Goal: Task Accomplishment & Management: Complete application form

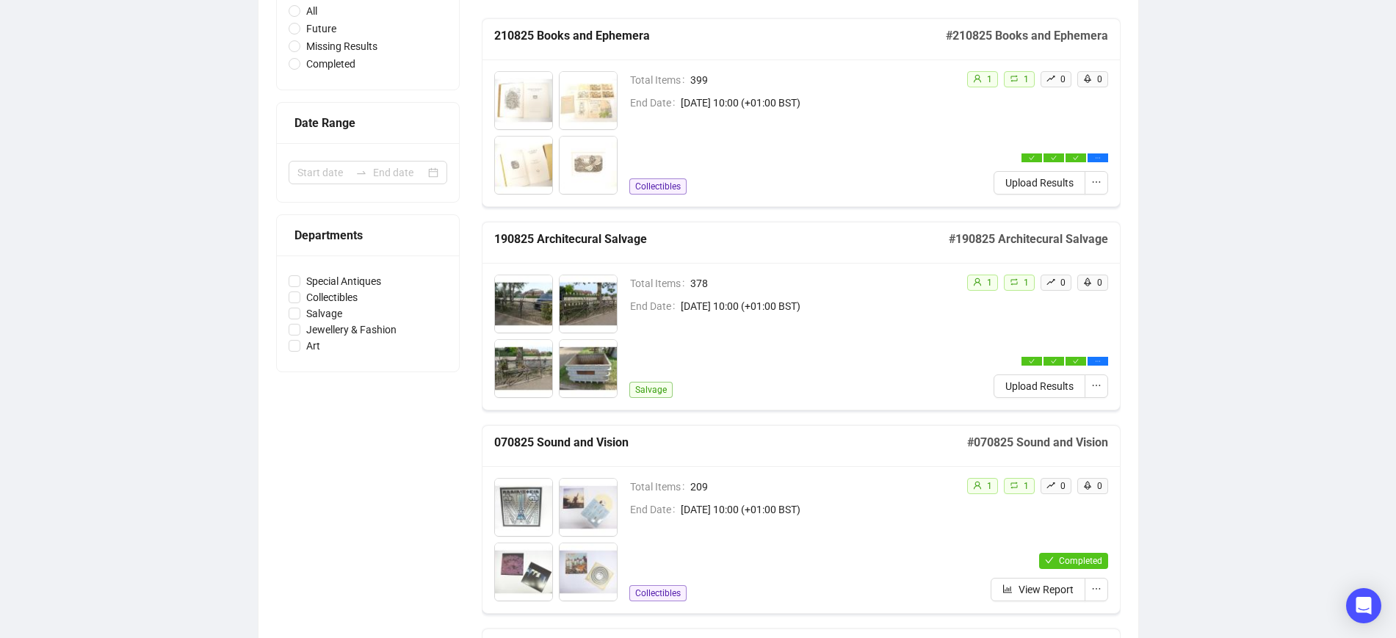
scroll to position [184, 0]
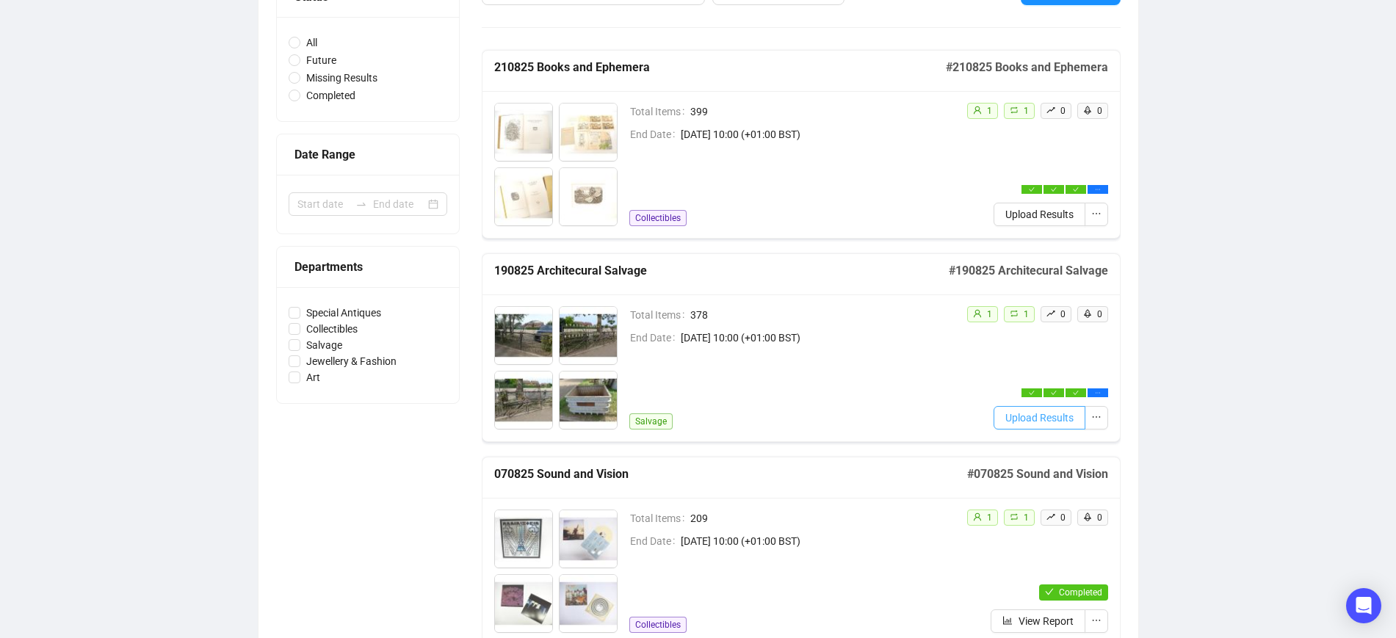
click at [1038, 416] on span "Upload Results" at bounding box center [1039, 418] width 68 height 16
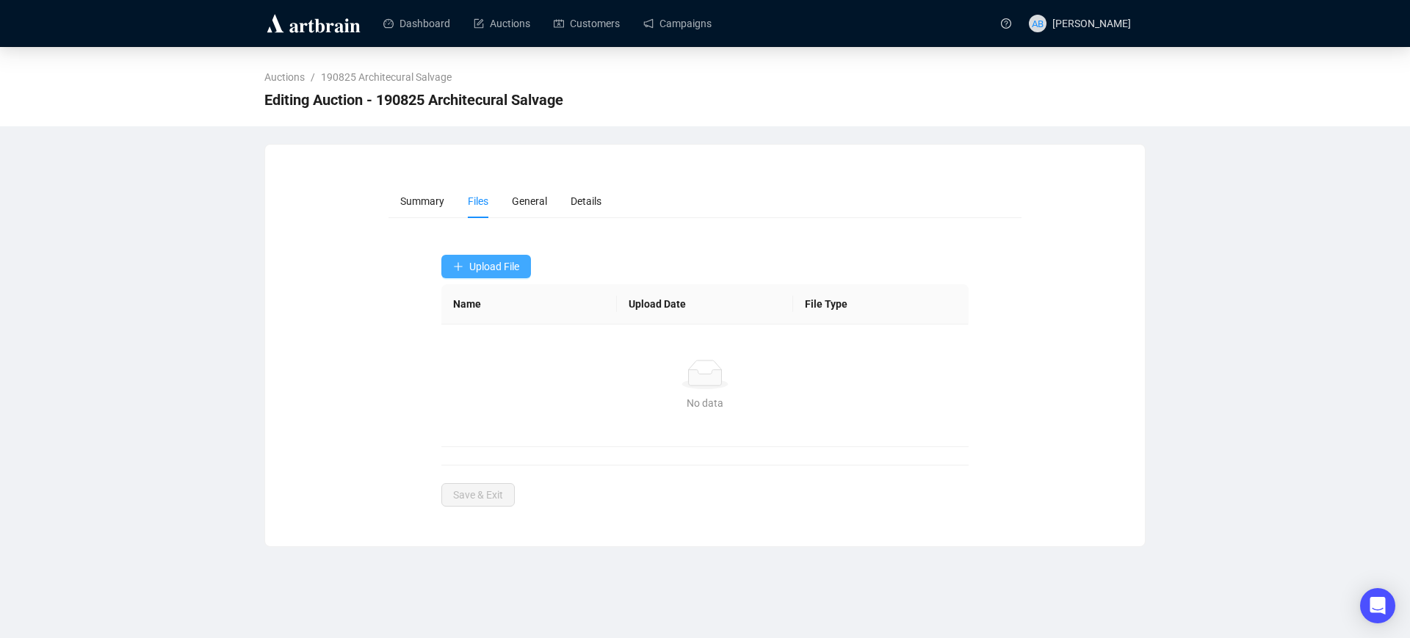
click at [498, 262] on span "Upload File" at bounding box center [494, 267] width 50 height 12
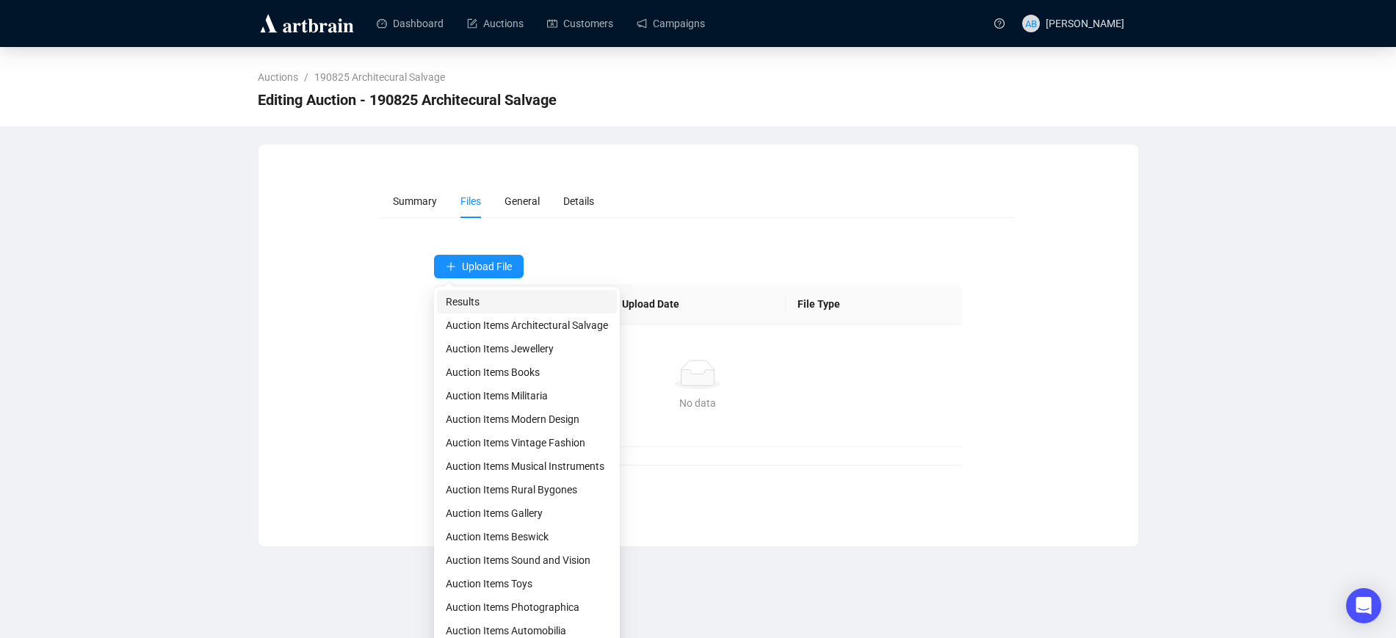
click at [494, 298] on span "Results" at bounding box center [527, 302] width 162 height 16
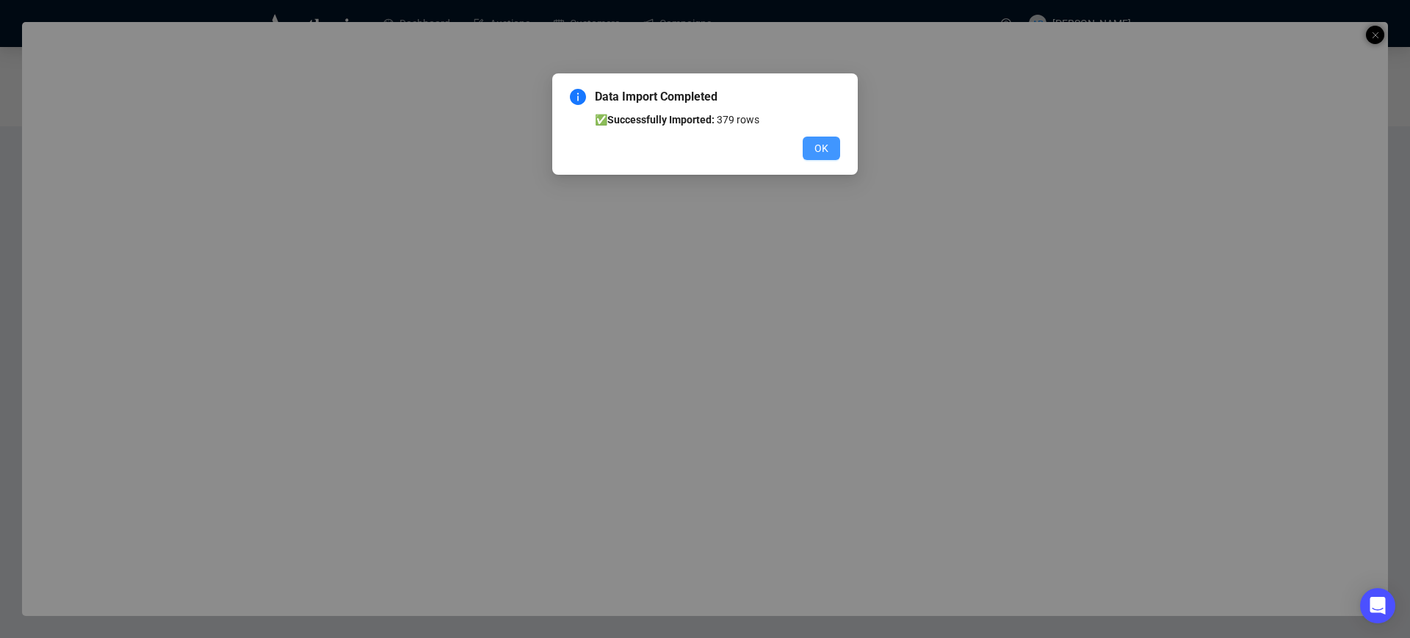
click at [831, 150] on button "OK" at bounding box center [821, 149] width 37 height 24
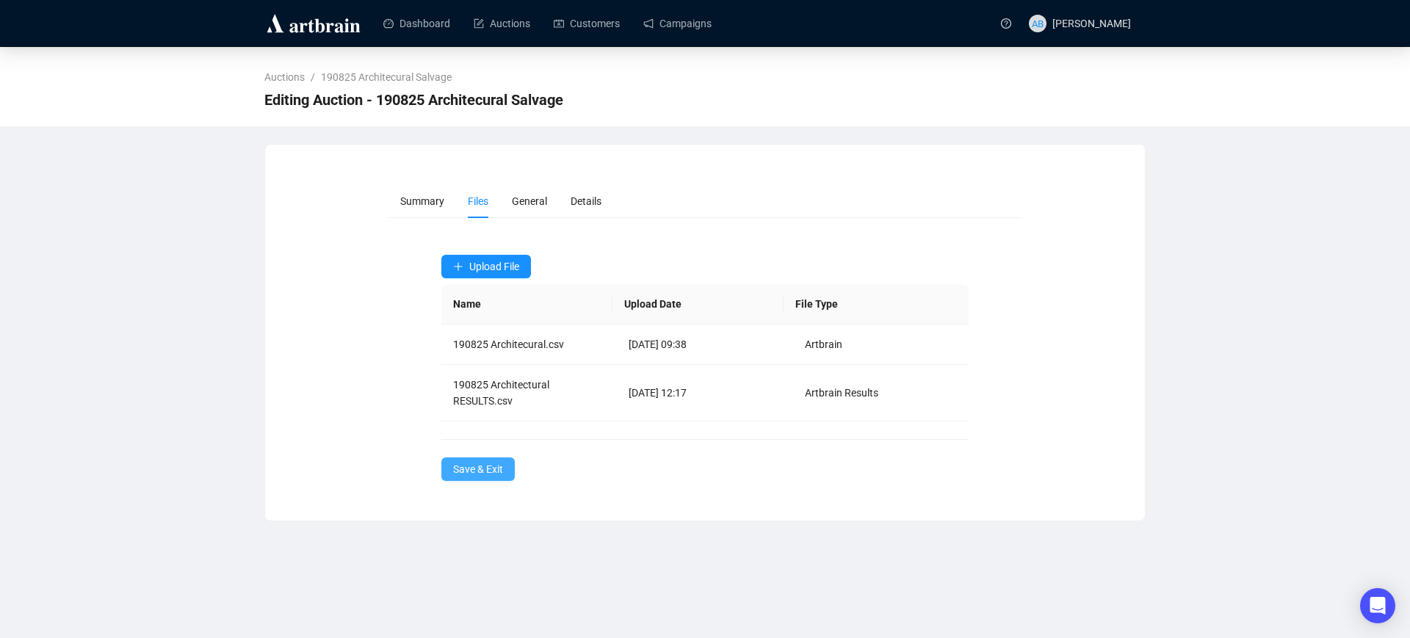
click at [482, 469] on span "Save & Exit" at bounding box center [478, 469] width 50 height 16
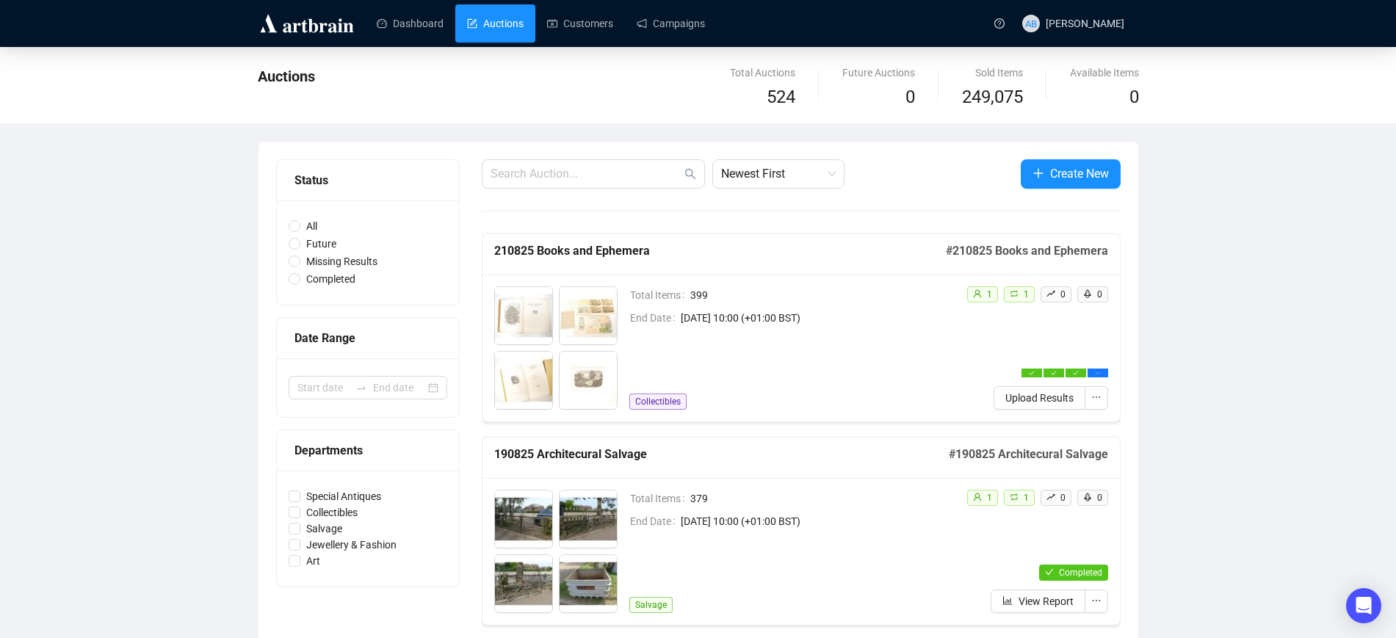
click at [1030, 397] on span "Upload Results" at bounding box center [1039, 398] width 68 height 16
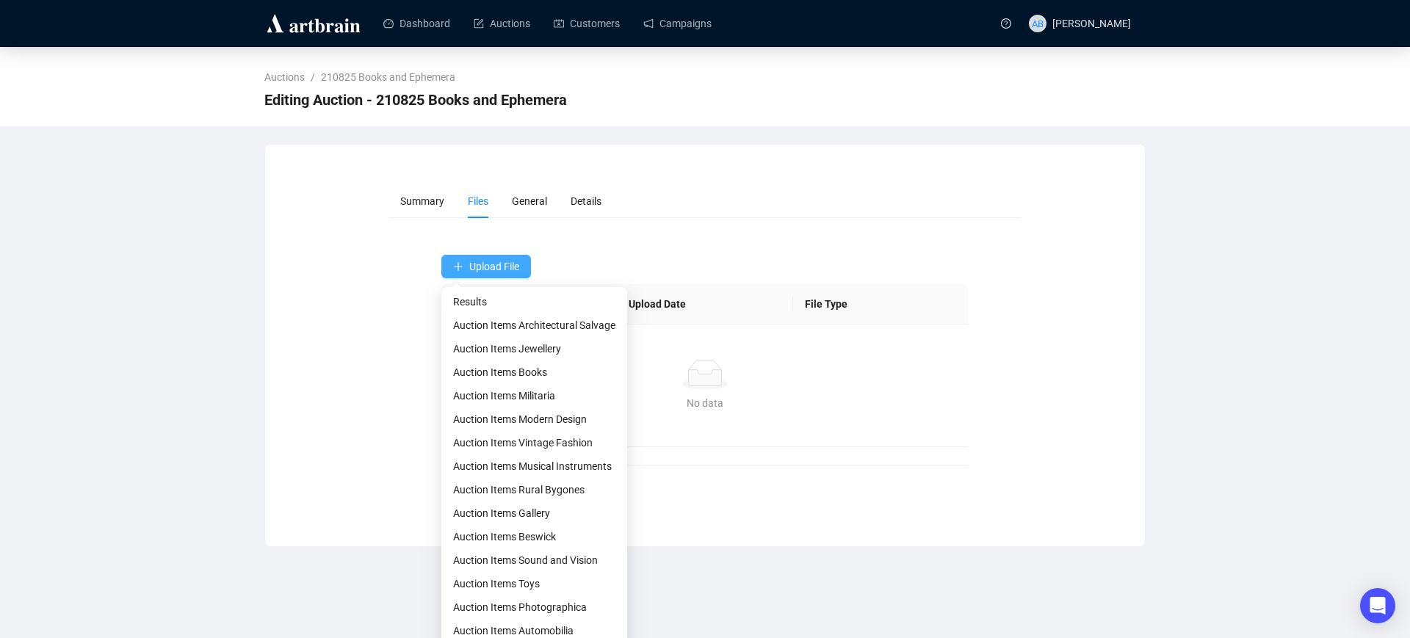
click at [514, 269] on button "Upload File" at bounding box center [486, 267] width 90 height 24
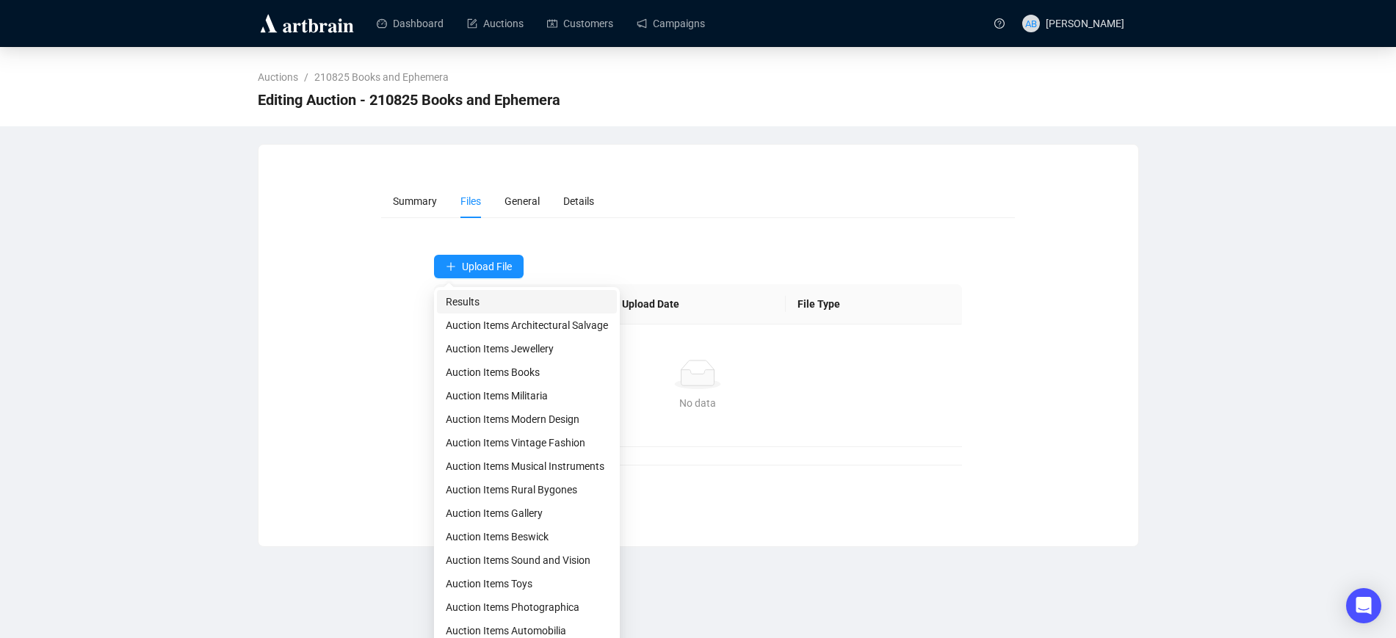
click at [506, 298] on span "Results" at bounding box center [527, 302] width 162 height 16
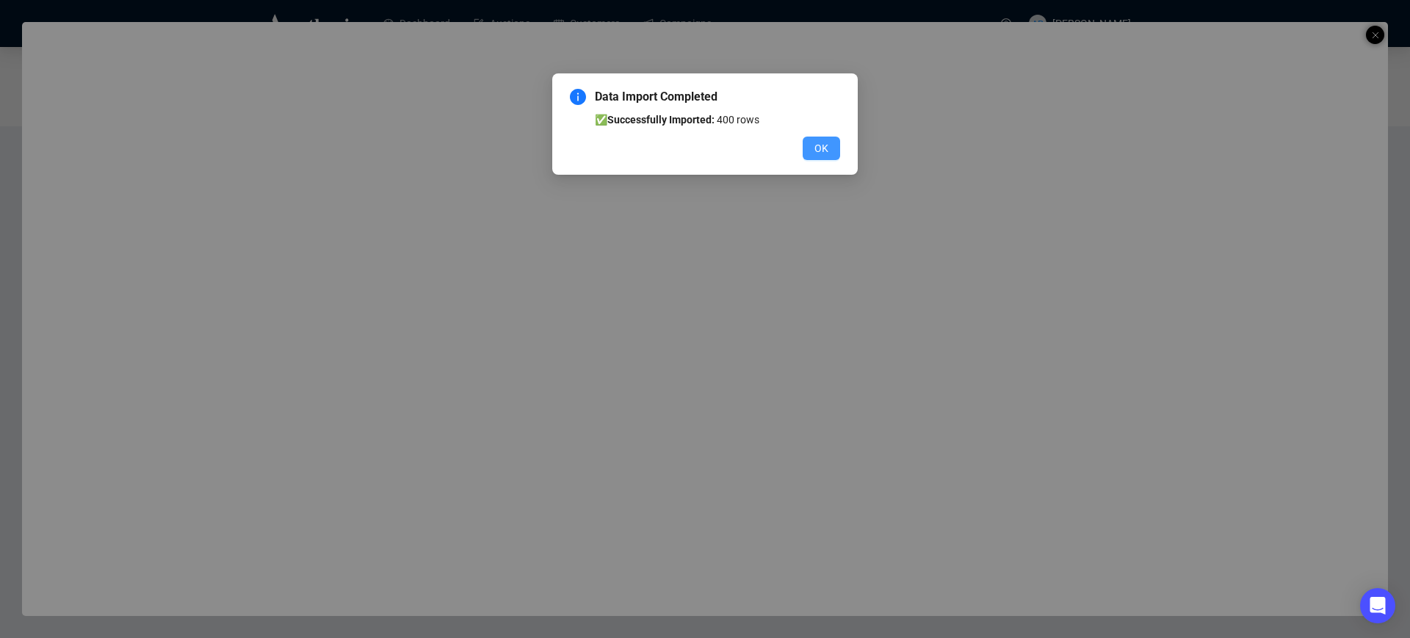
click at [826, 148] on span "OK" at bounding box center [821, 148] width 14 height 16
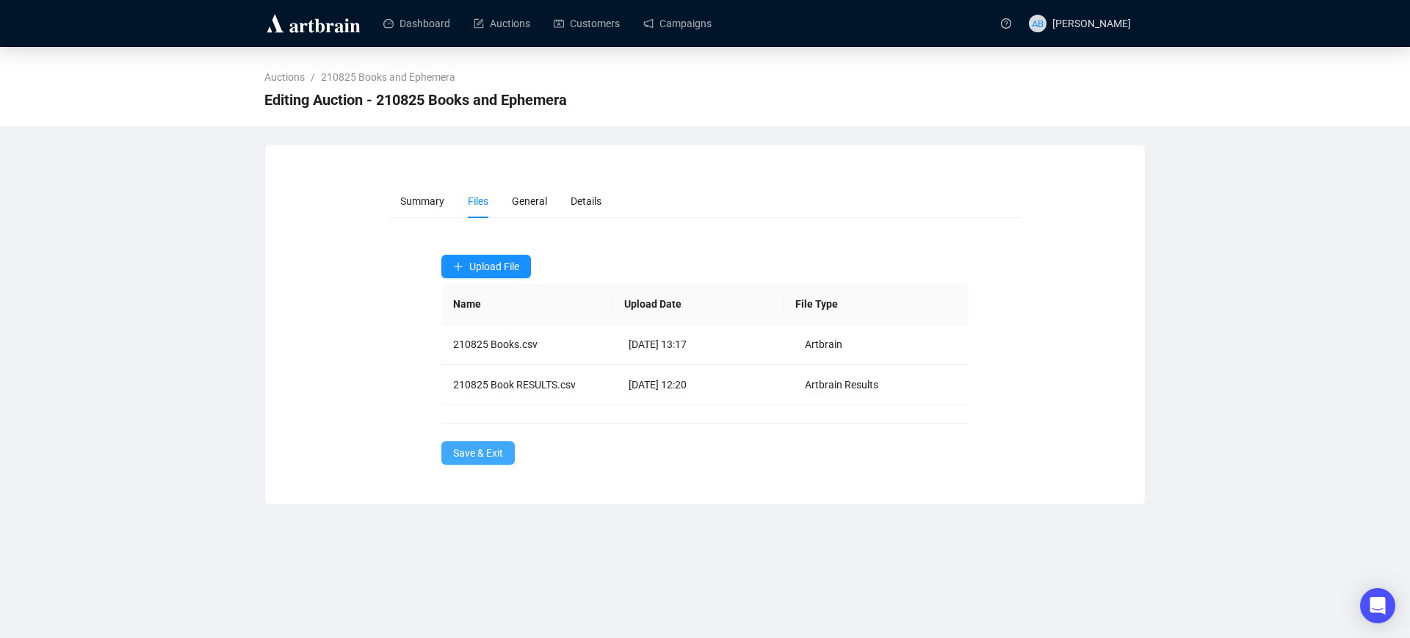
click at [494, 448] on span "Save & Exit" at bounding box center [478, 453] width 50 height 16
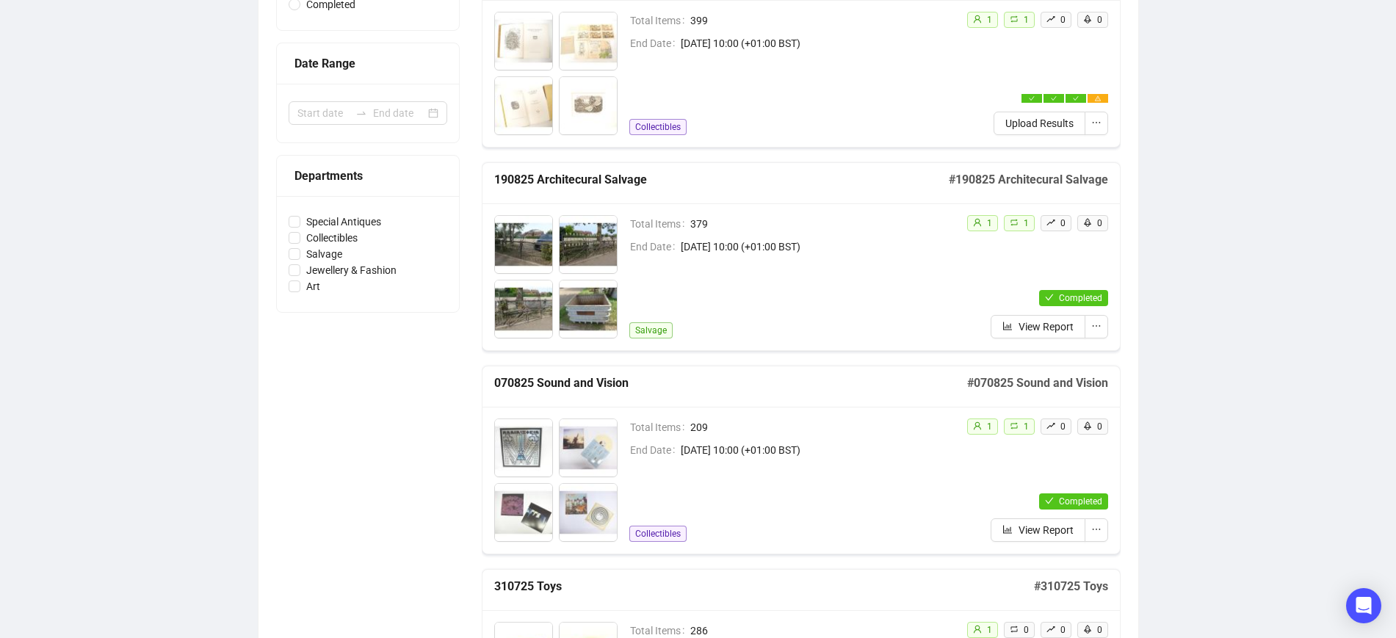
scroll to position [275, 0]
click at [1058, 320] on span "View Report" at bounding box center [1046, 326] width 55 height 16
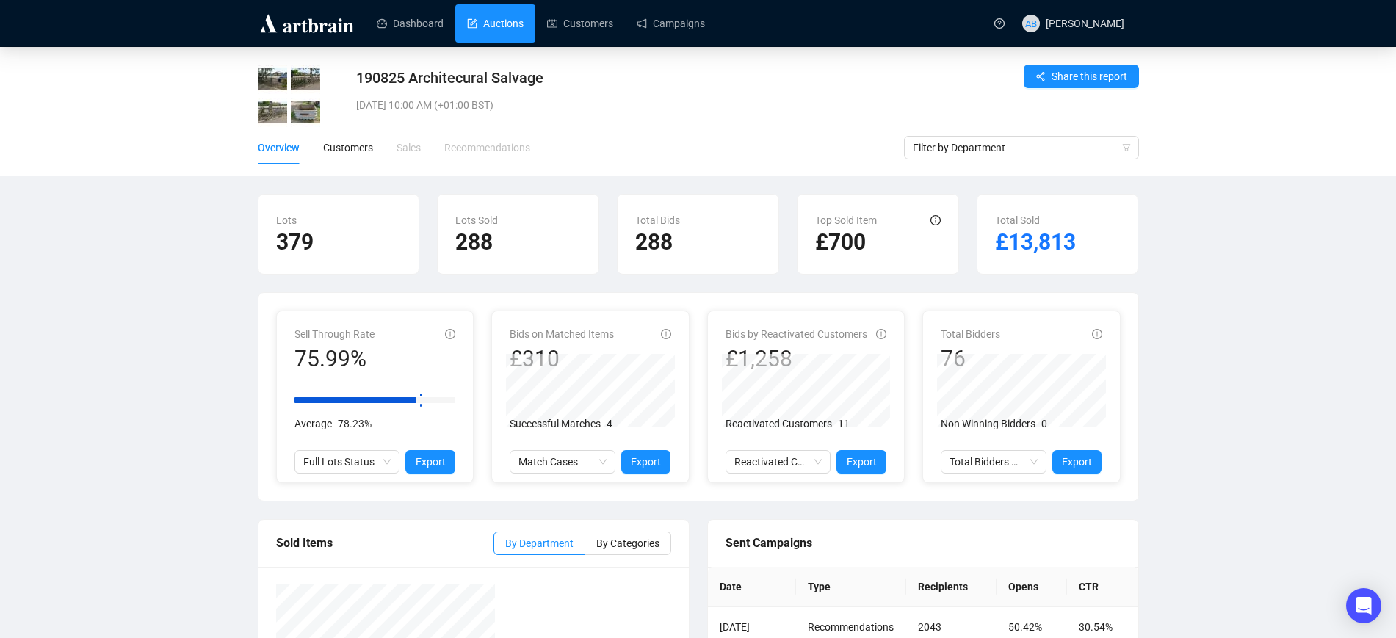
click at [494, 35] on link "Auctions" at bounding box center [495, 23] width 57 height 38
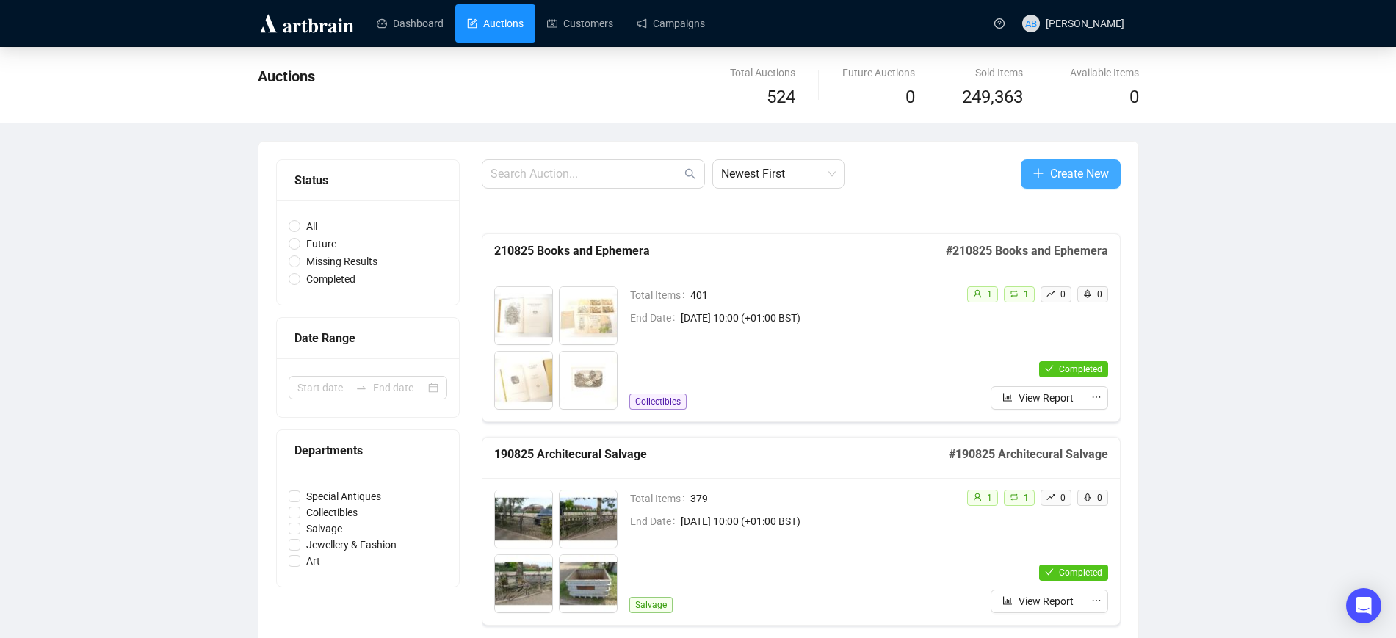
click at [1085, 181] on span "Create New" at bounding box center [1079, 174] width 59 height 18
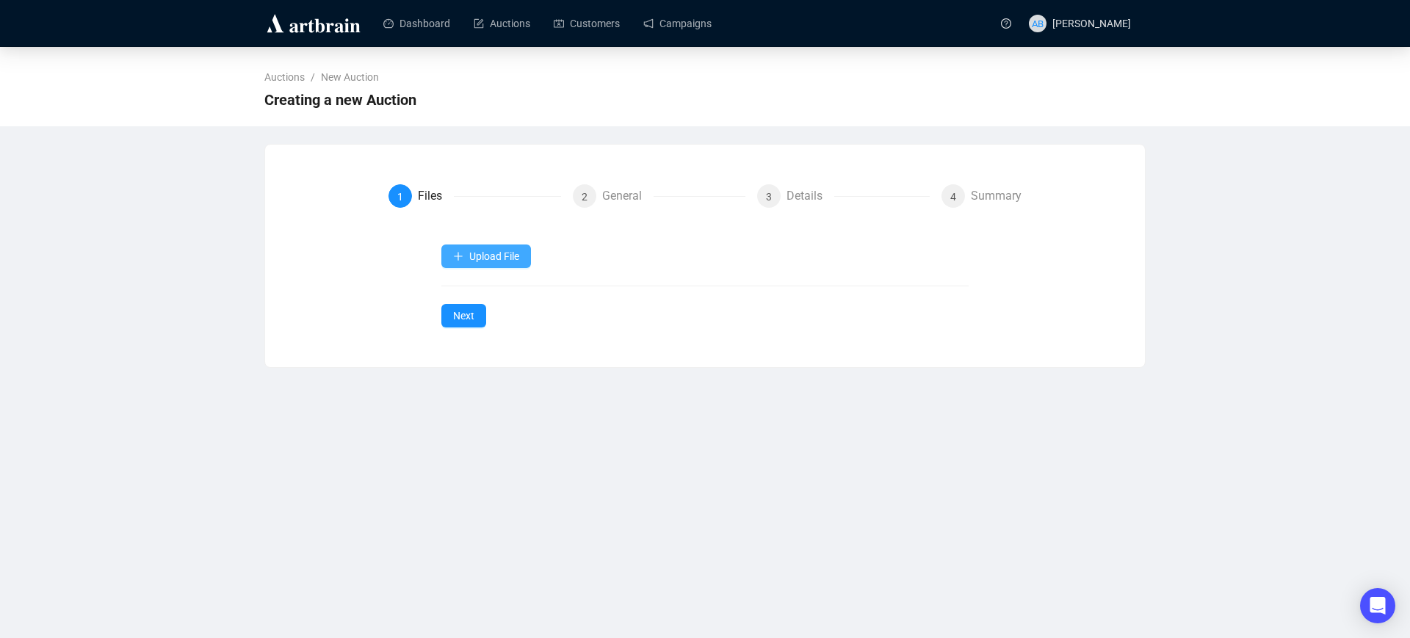
click at [465, 247] on button "Upload File" at bounding box center [486, 257] width 90 height 24
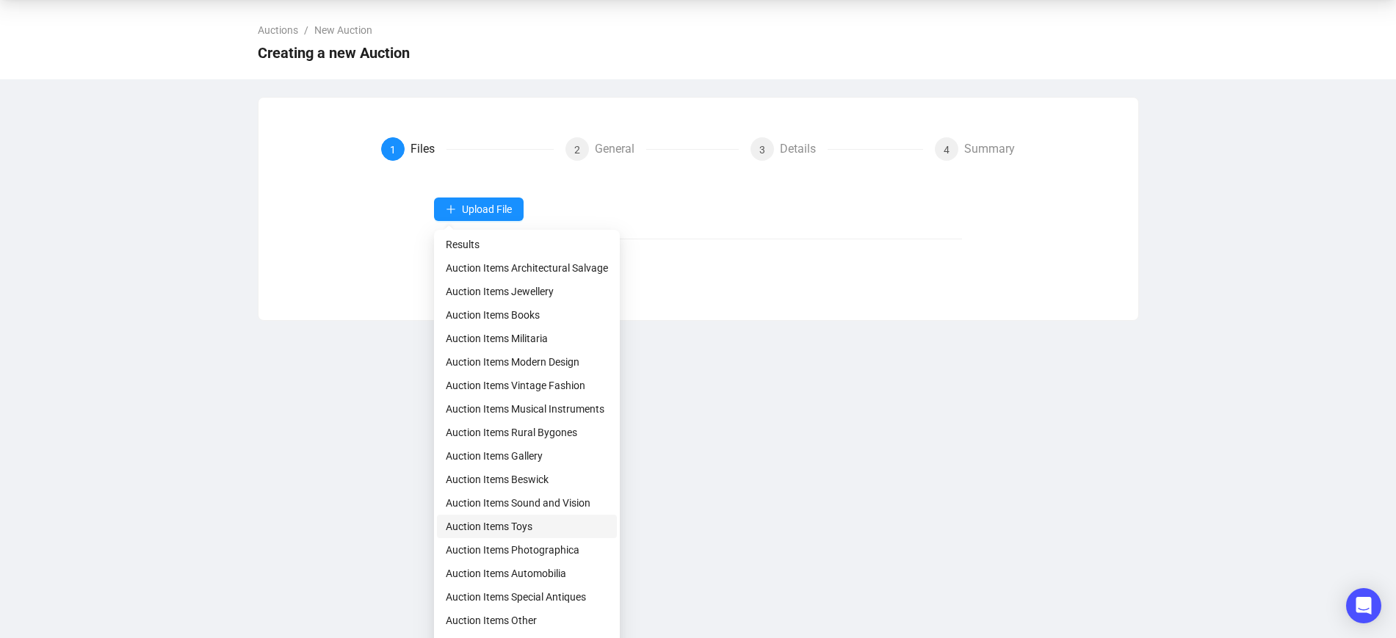
scroll to position [92, 0]
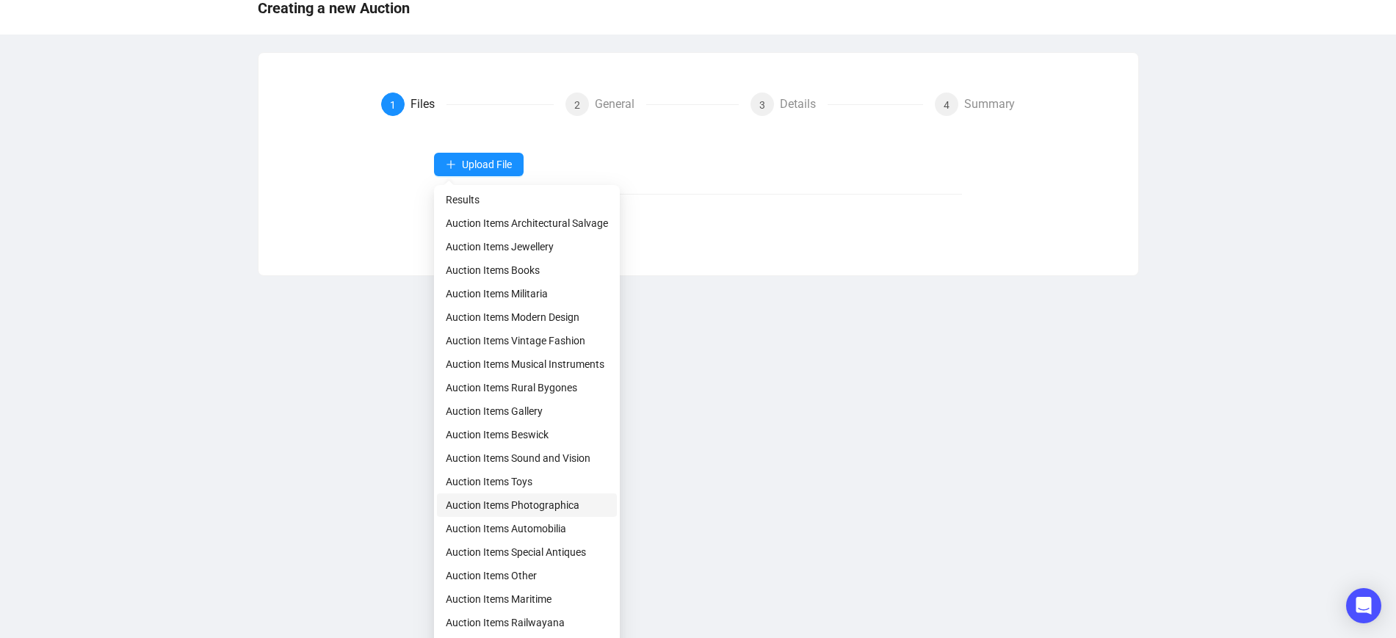
click at [504, 502] on span "Auction Items Photographica" at bounding box center [527, 505] width 162 height 16
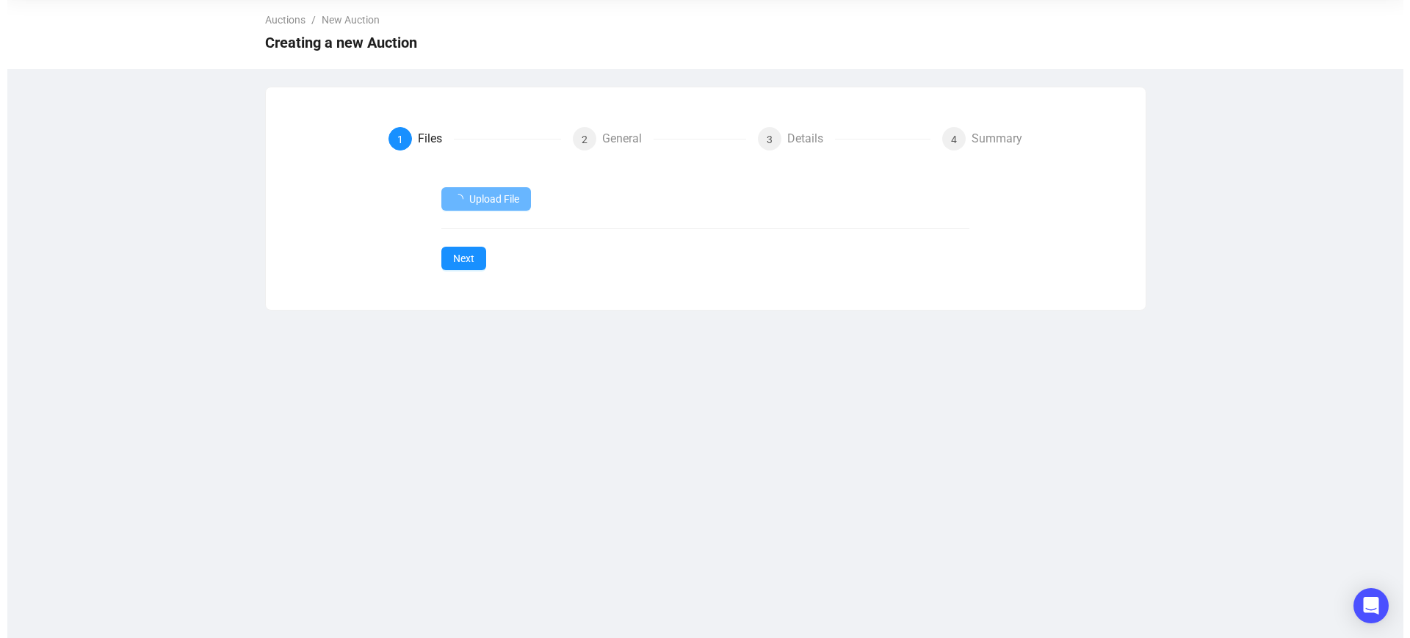
scroll to position [0, 0]
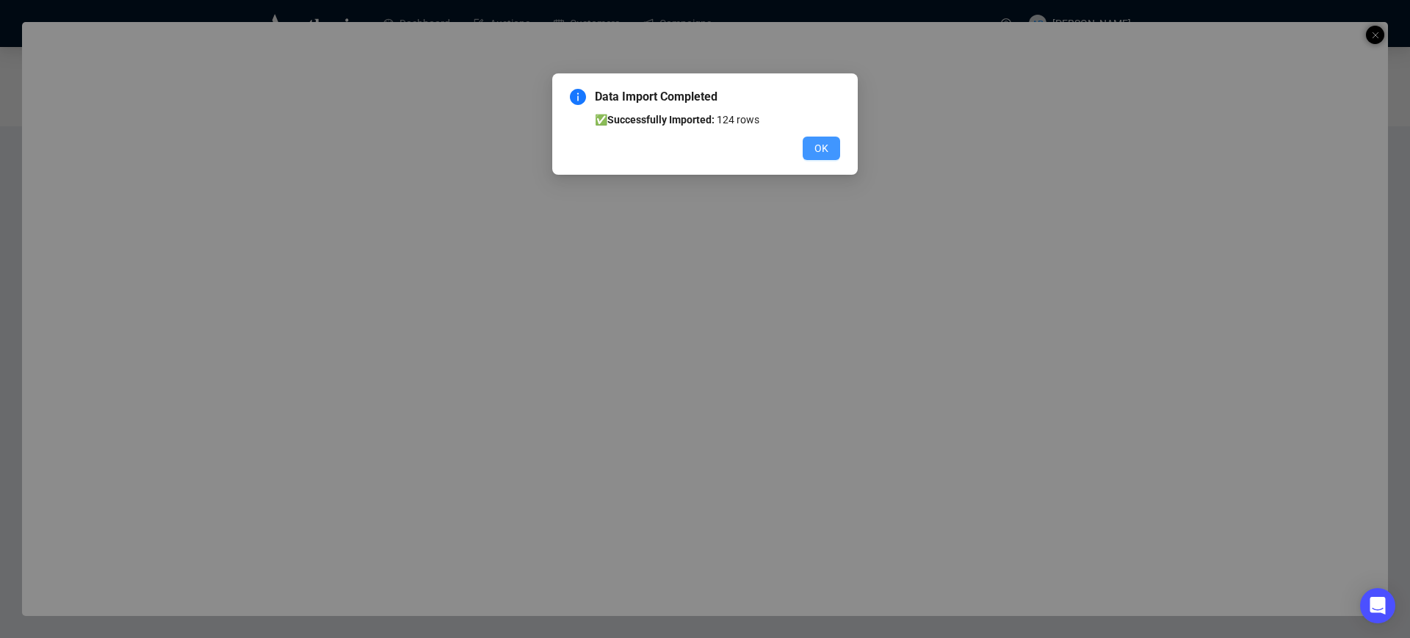
click at [815, 150] on span "OK" at bounding box center [821, 148] width 14 height 16
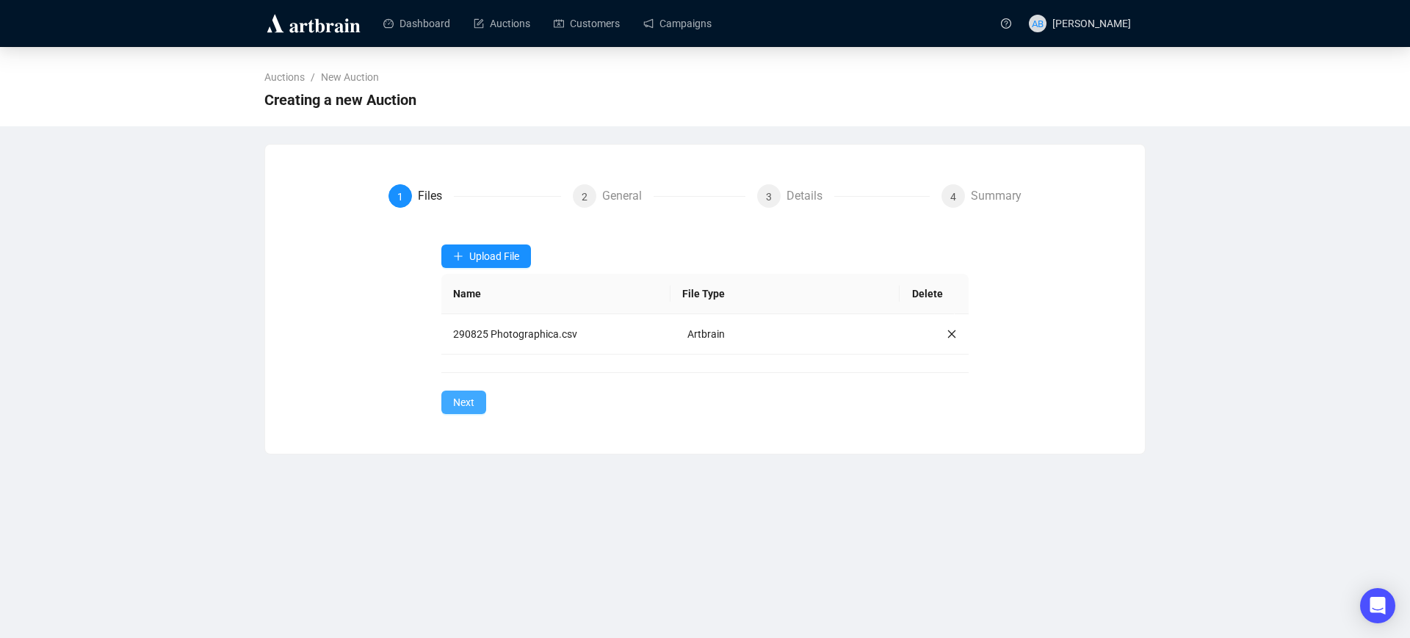
click at [471, 408] on span "Next" at bounding box center [463, 402] width 21 height 16
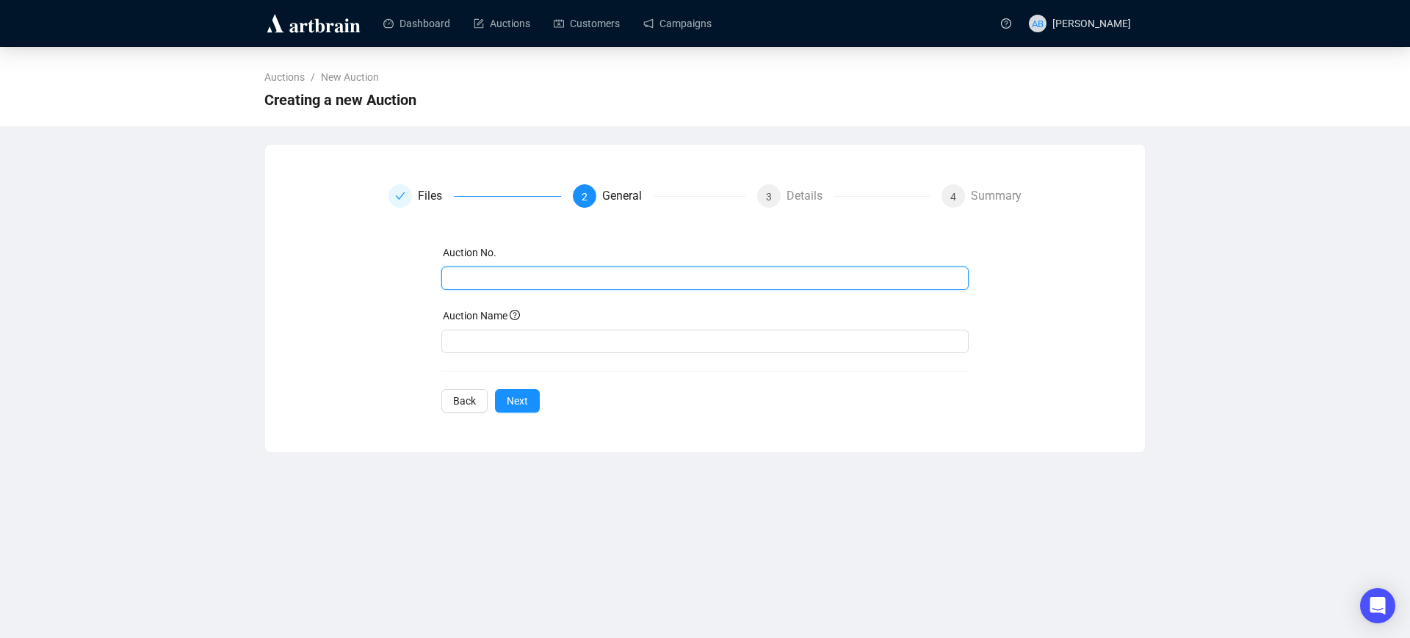
click at [503, 275] on input "text" at bounding box center [703, 278] width 507 height 16
drag, startPoint x: 575, startPoint y: 274, endPoint x: 400, endPoint y: 269, distance: 175.6
click at [400, 269] on div "Auction No. 290825 Photographica Auction Name Back Next" at bounding box center [706, 329] width 634 height 168
type input "290825 Photographica"
click at [491, 350] on input "text" at bounding box center [705, 342] width 528 height 24
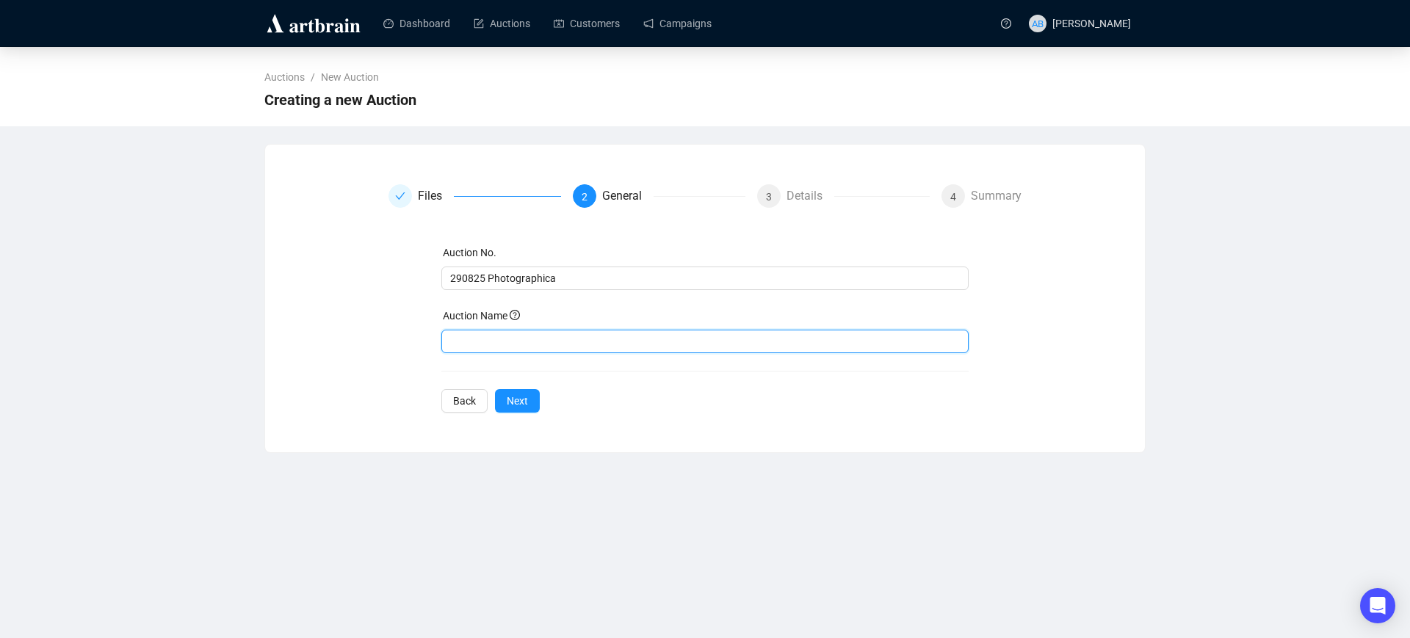
paste input "290825 Photographica"
type input "290825 Photographica"
click at [510, 398] on span "Next" at bounding box center [517, 401] width 21 height 16
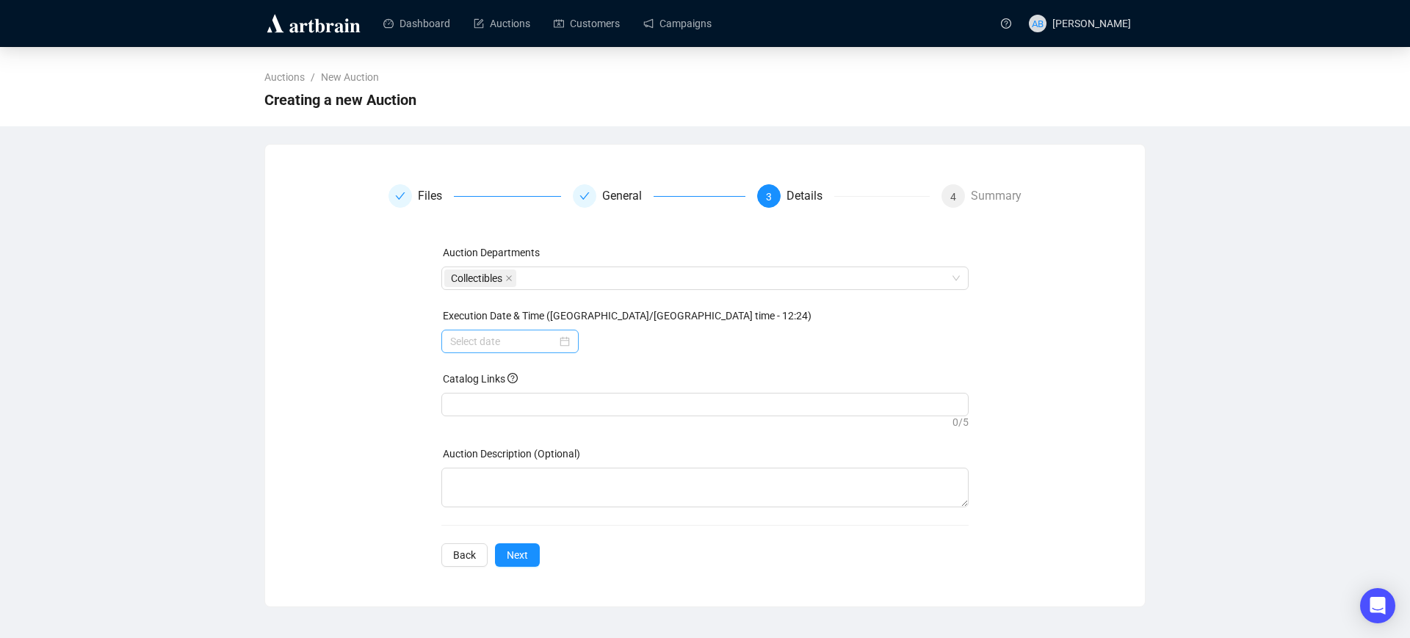
click at [569, 344] on div at bounding box center [510, 341] width 120 height 16
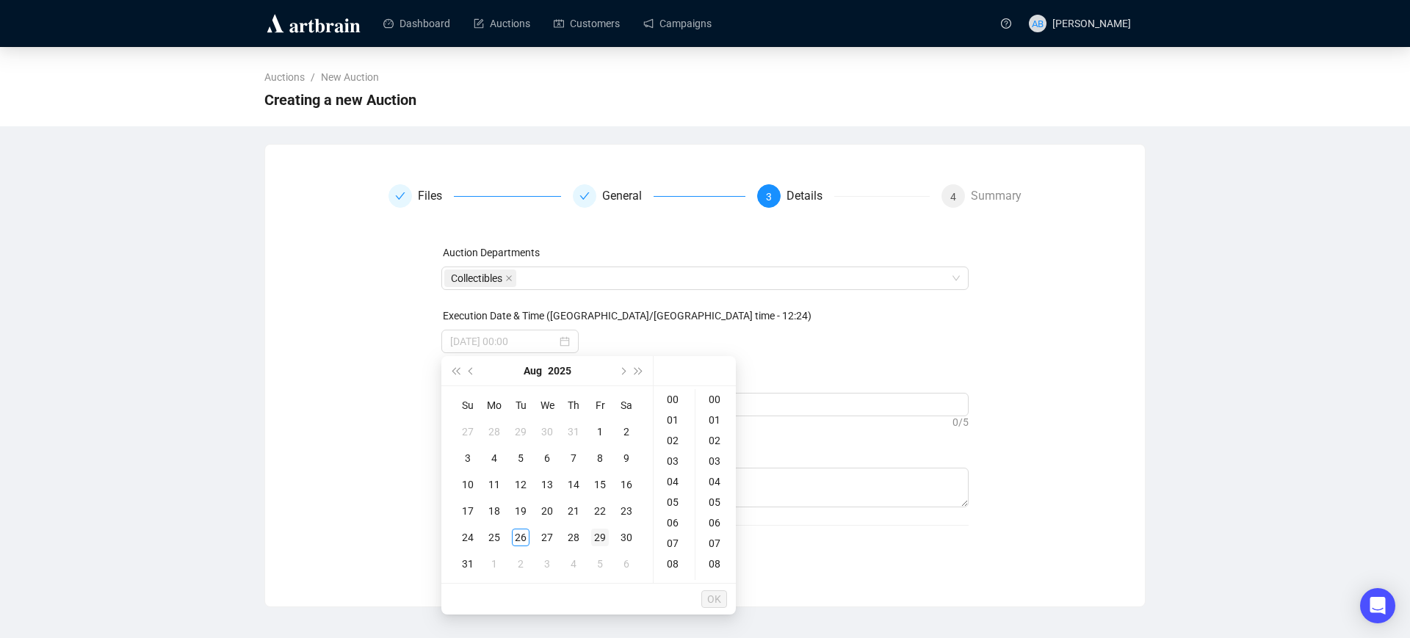
click at [598, 535] on div "29" at bounding box center [600, 538] width 18 height 18
click at [674, 511] on div "10" at bounding box center [674, 513] width 35 height 21
type input "[DATE] 10:00"
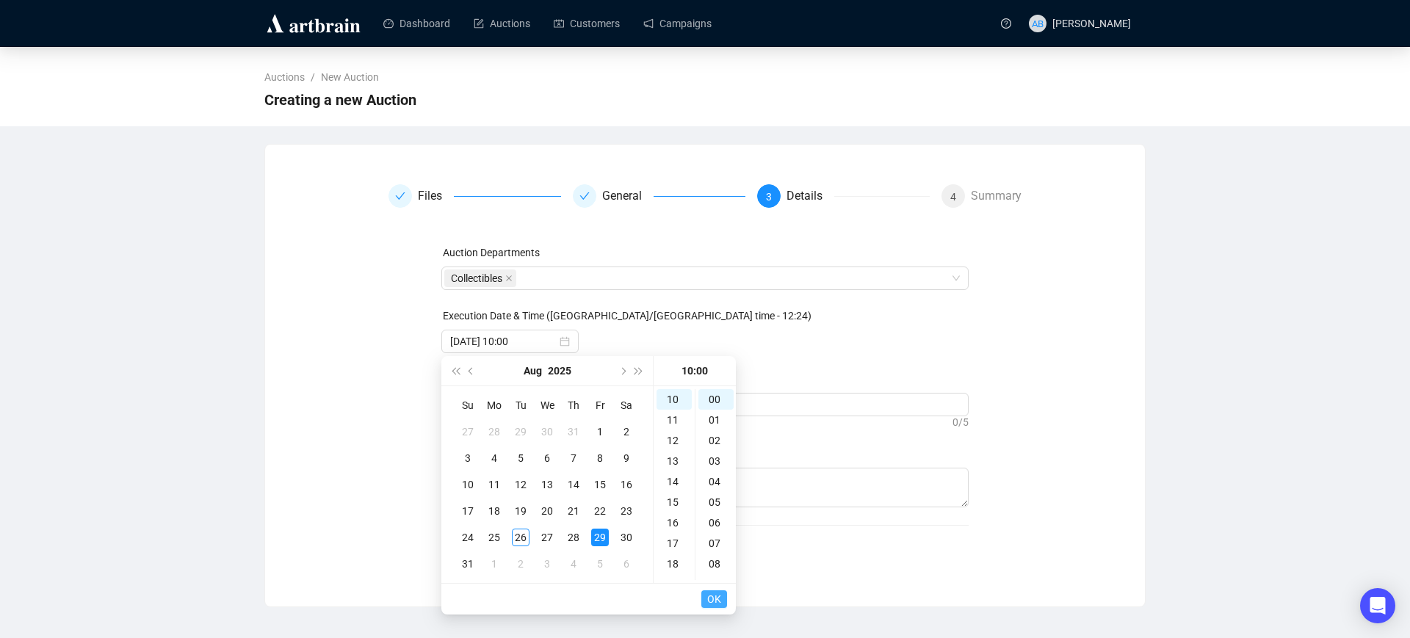
click at [706, 599] on button "OK" at bounding box center [714, 599] width 26 height 18
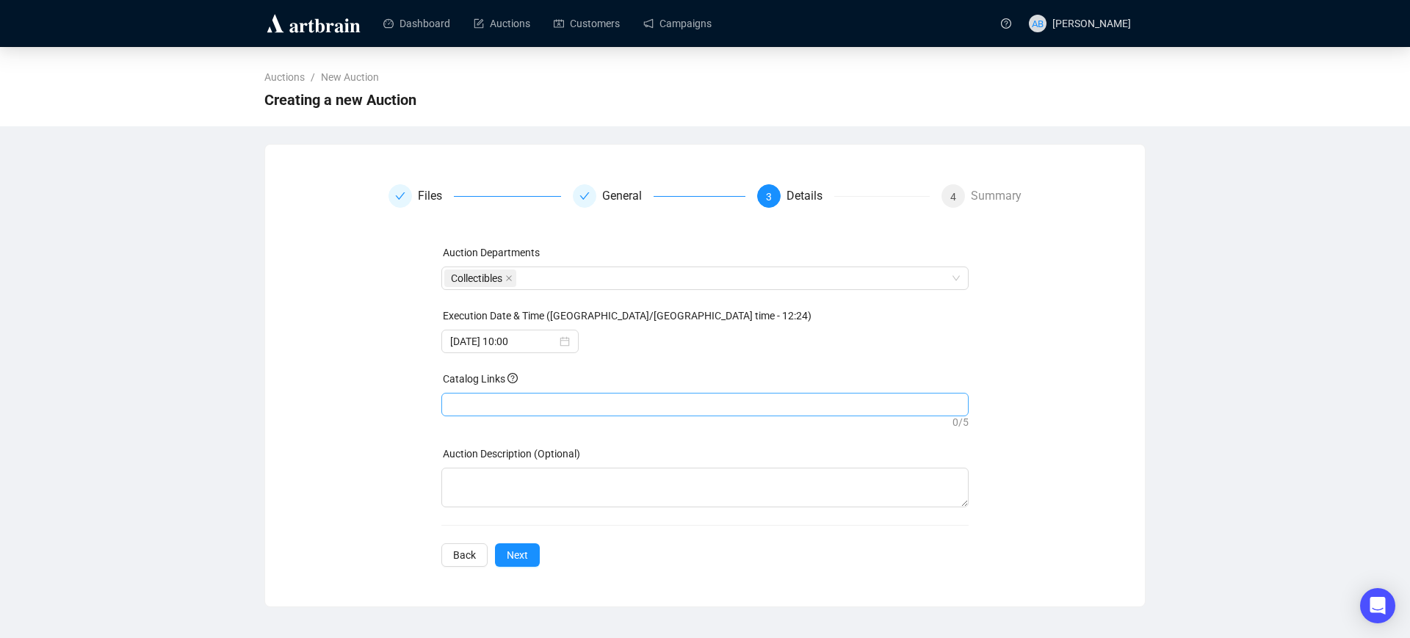
click at [493, 400] on div at bounding box center [705, 404] width 522 height 21
paste input "[URL][DOMAIN_NAME]"
type input "[URL][DOMAIN_NAME]"
click at [524, 557] on div "Auction Departments Collectibles Execution Date & Time ([GEOGRAPHIC_DATA]/[GEOG…" at bounding box center [705, 406] width 528 height 322
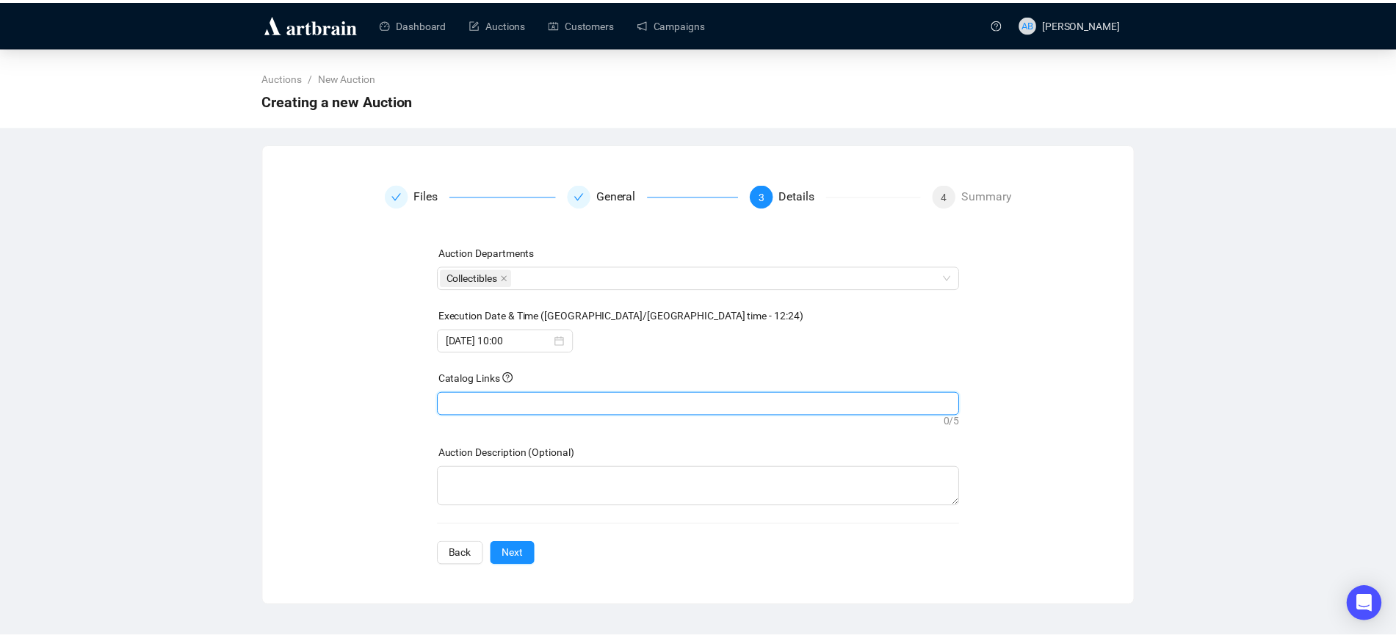
scroll to position [0, 0]
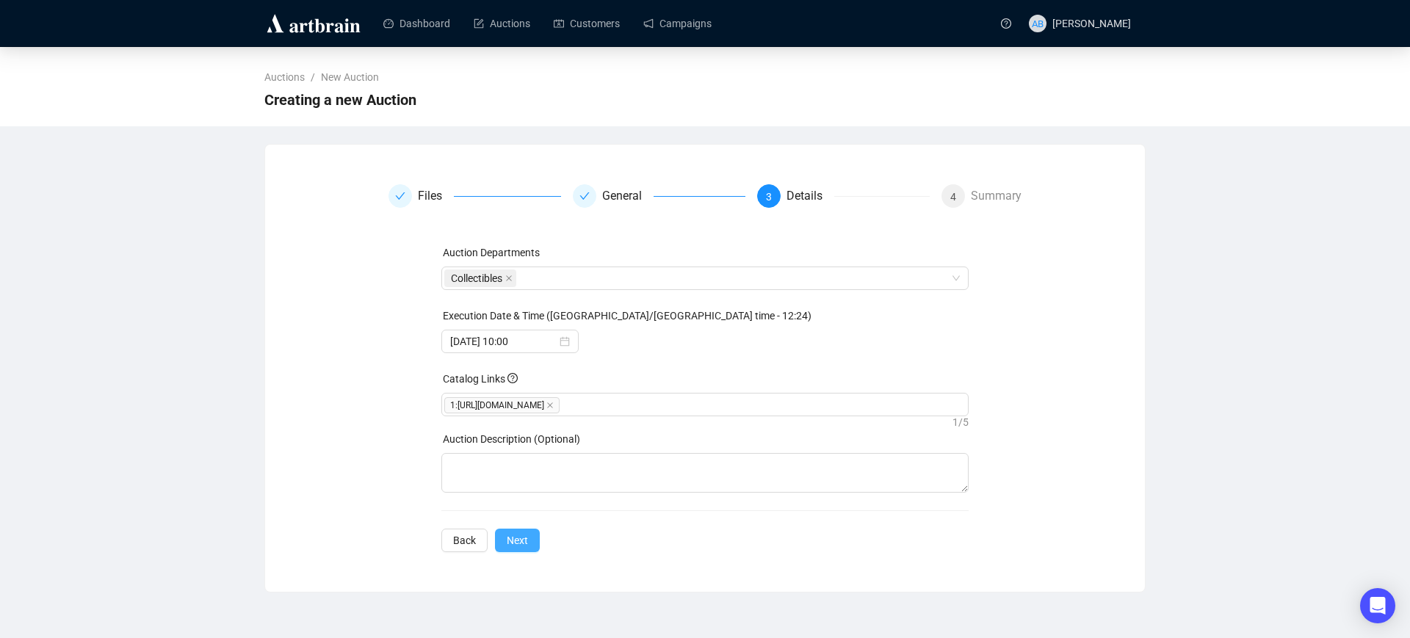
click at [521, 549] on span "Next" at bounding box center [517, 540] width 21 height 16
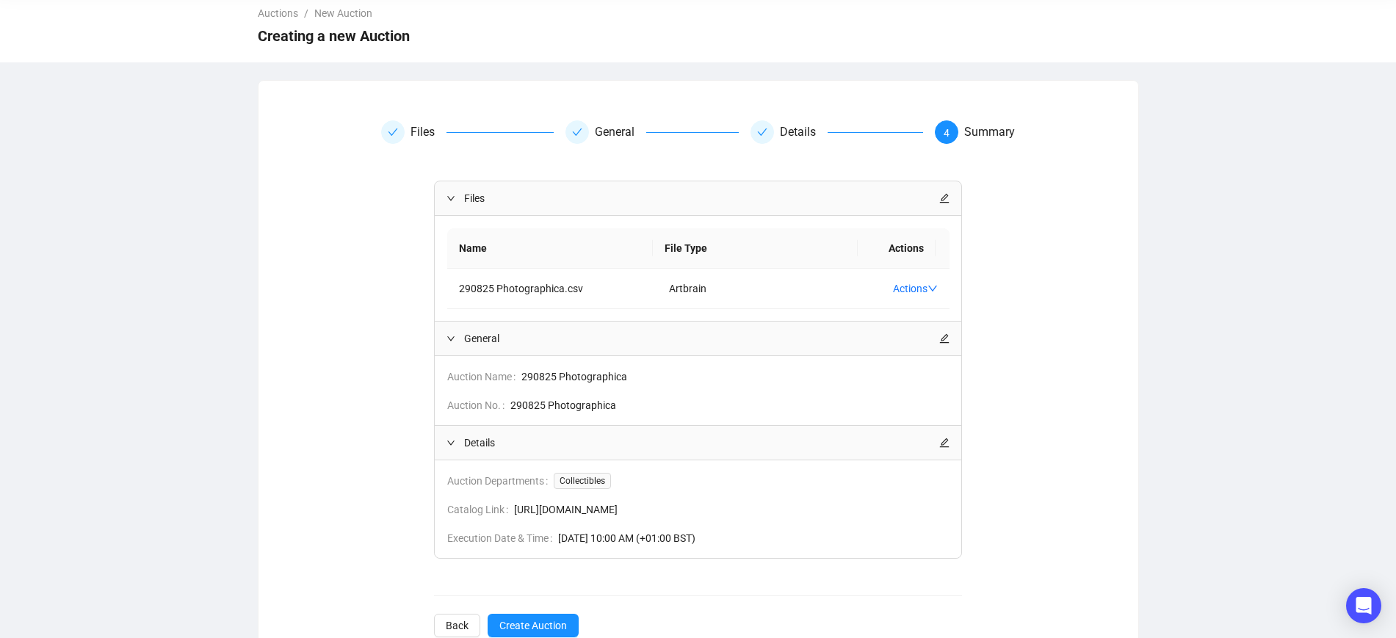
scroll to position [120, 0]
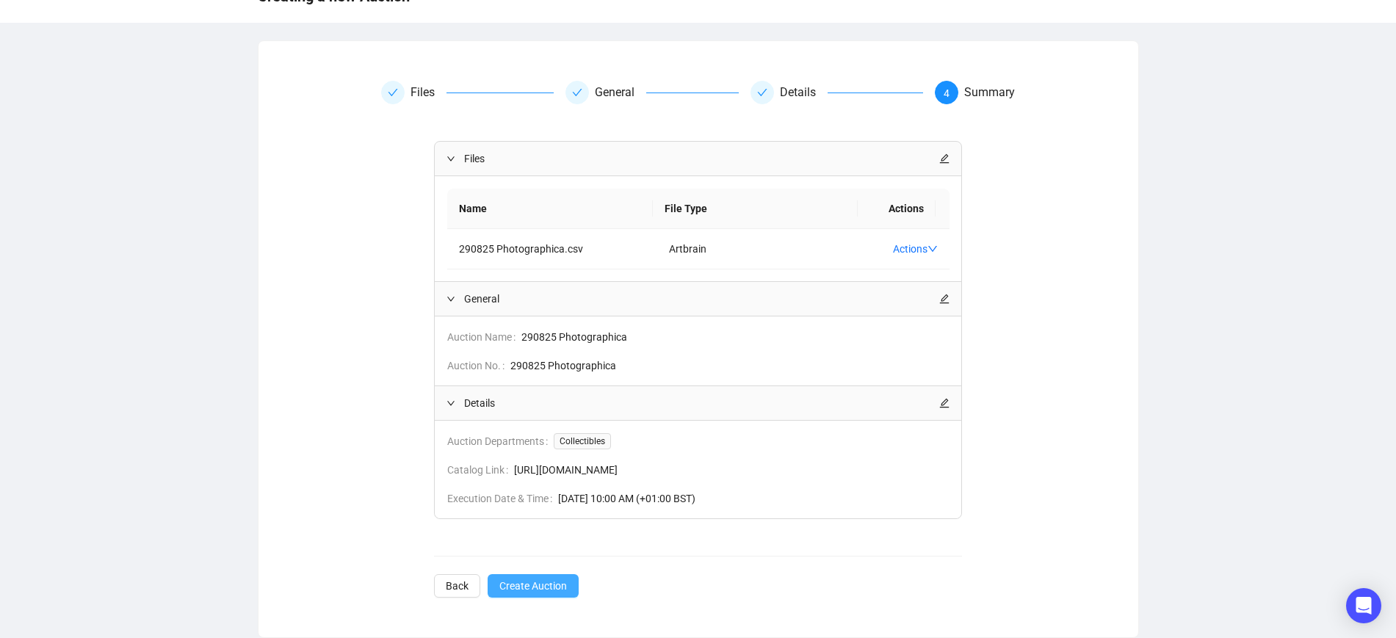
click at [552, 579] on span "Create Auction" at bounding box center [533, 586] width 68 height 16
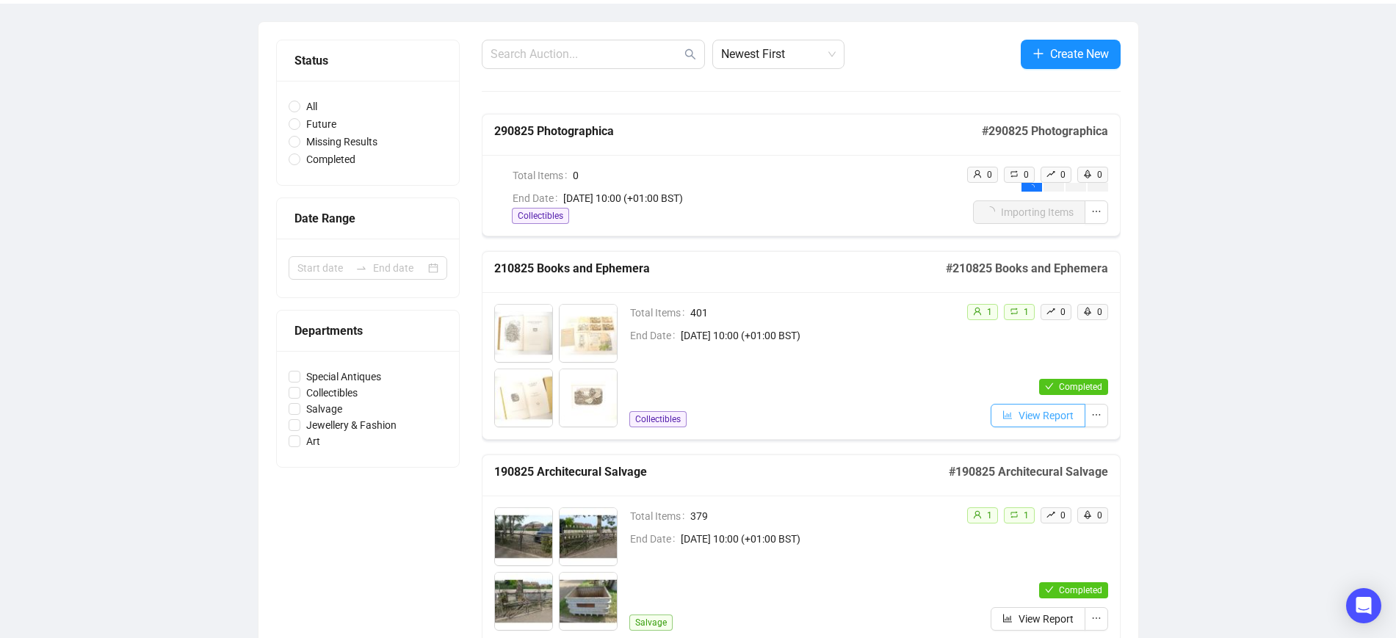
click at [1004, 411] on icon "bar-chart" at bounding box center [1007, 415] width 10 height 10
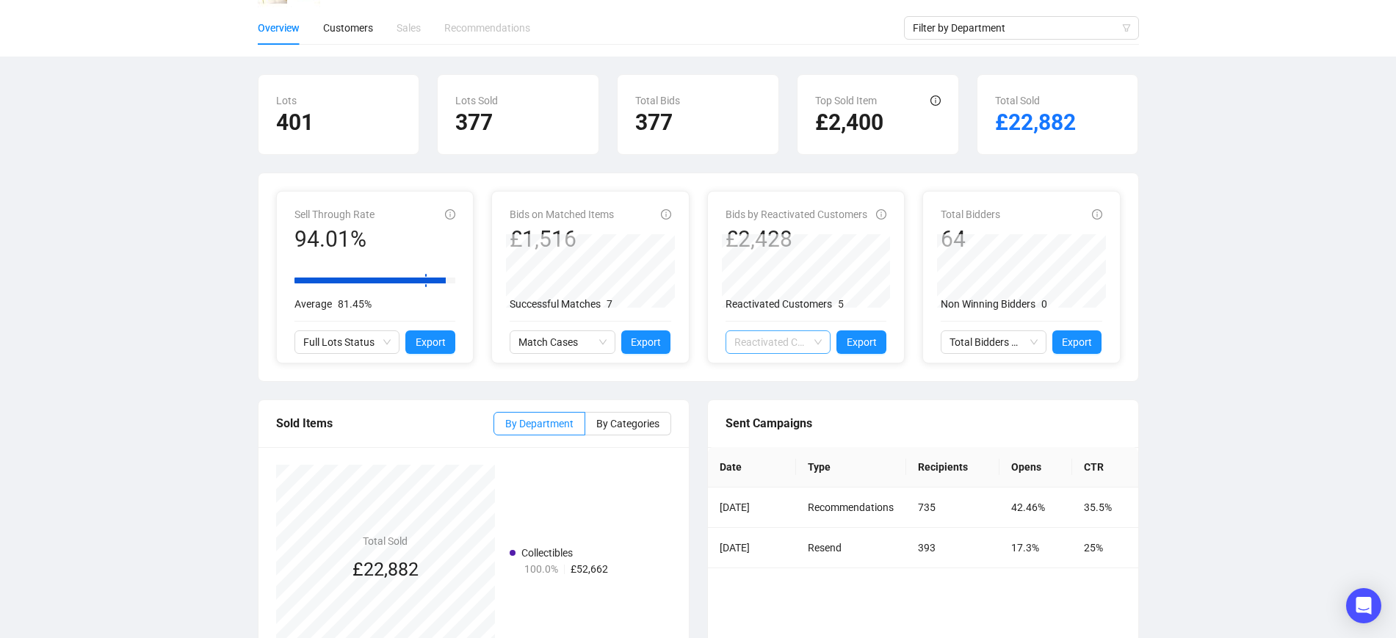
click at [806, 336] on span "Reactivated Customers Activity" at bounding box center [778, 342] width 88 height 22
click at [860, 342] on span "Export" at bounding box center [862, 342] width 30 height 16
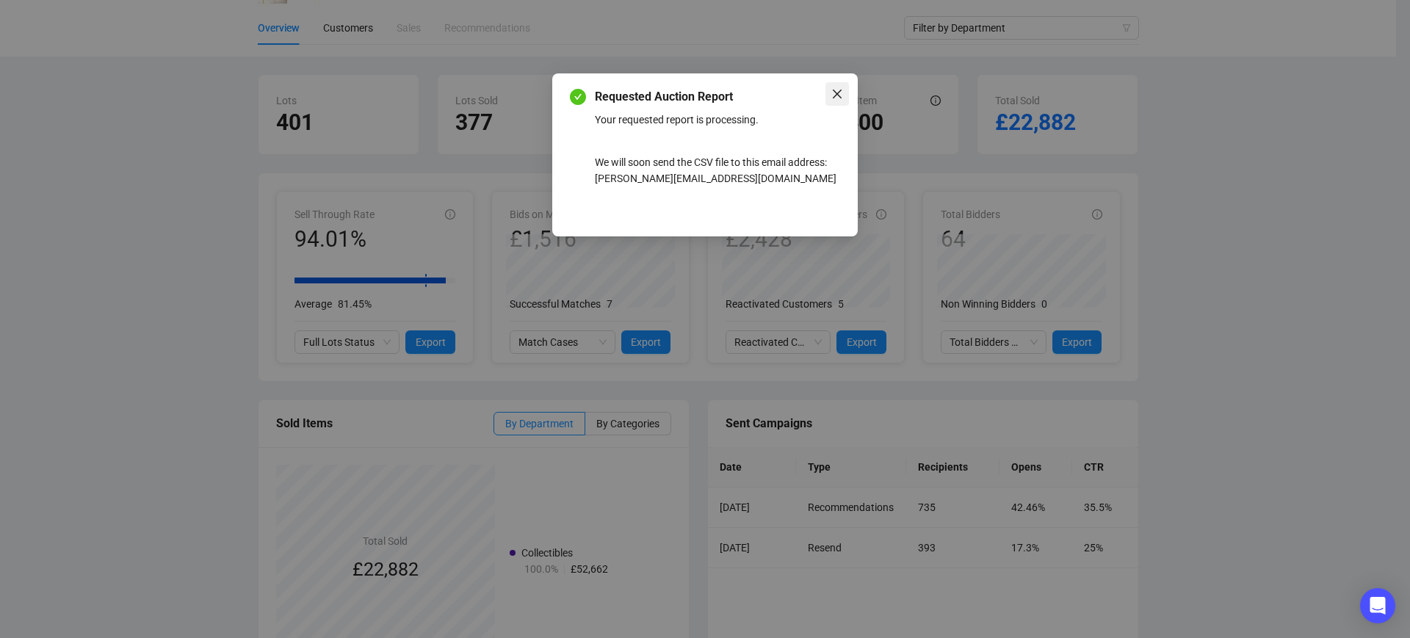
click at [839, 88] on icon "close" at bounding box center [837, 94] width 12 height 12
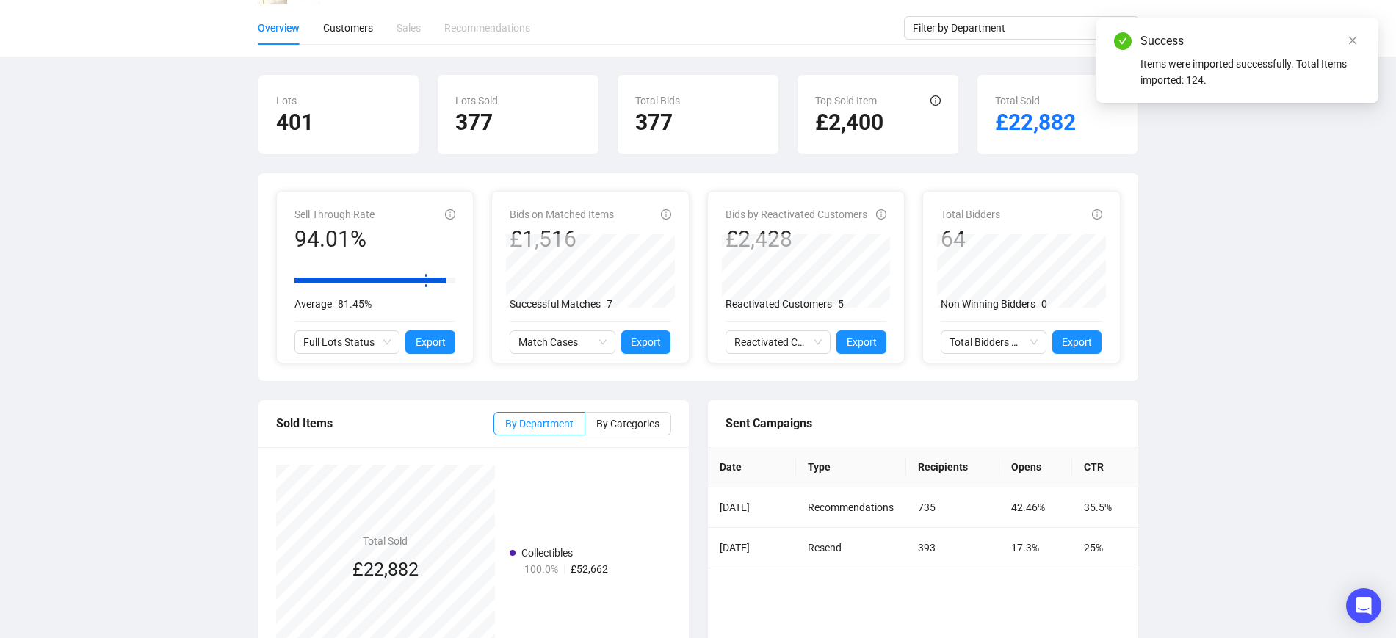
click at [1362, 42] on div "Success Items were imported successfully. Total Items imported: 124." at bounding box center [1237, 60] width 282 height 85
click at [1348, 46] on link "Close" at bounding box center [1353, 40] width 16 height 16
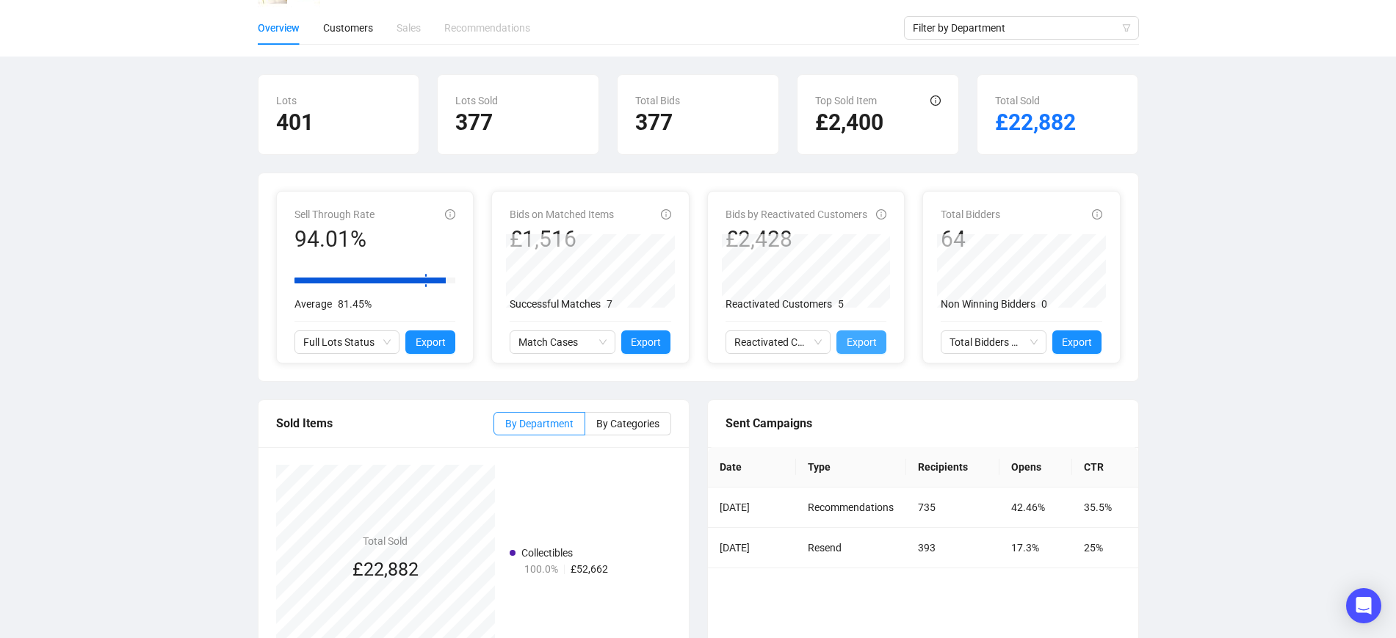
click at [859, 339] on span "Export" at bounding box center [862, 342] width 30 height 16
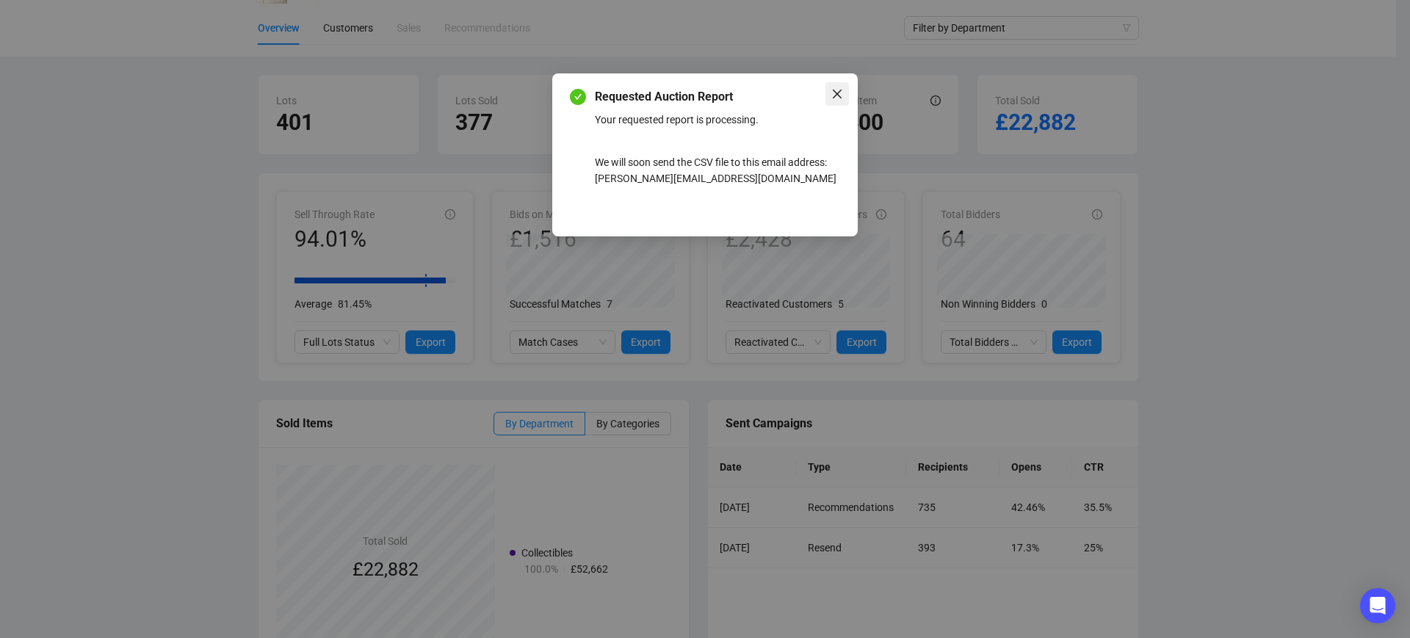
click at [845, 95] on span "Close" at bounding box center [837, 94] width 24 height 12
